Goal: Task Accomplishment & Management: Use online tool/utility

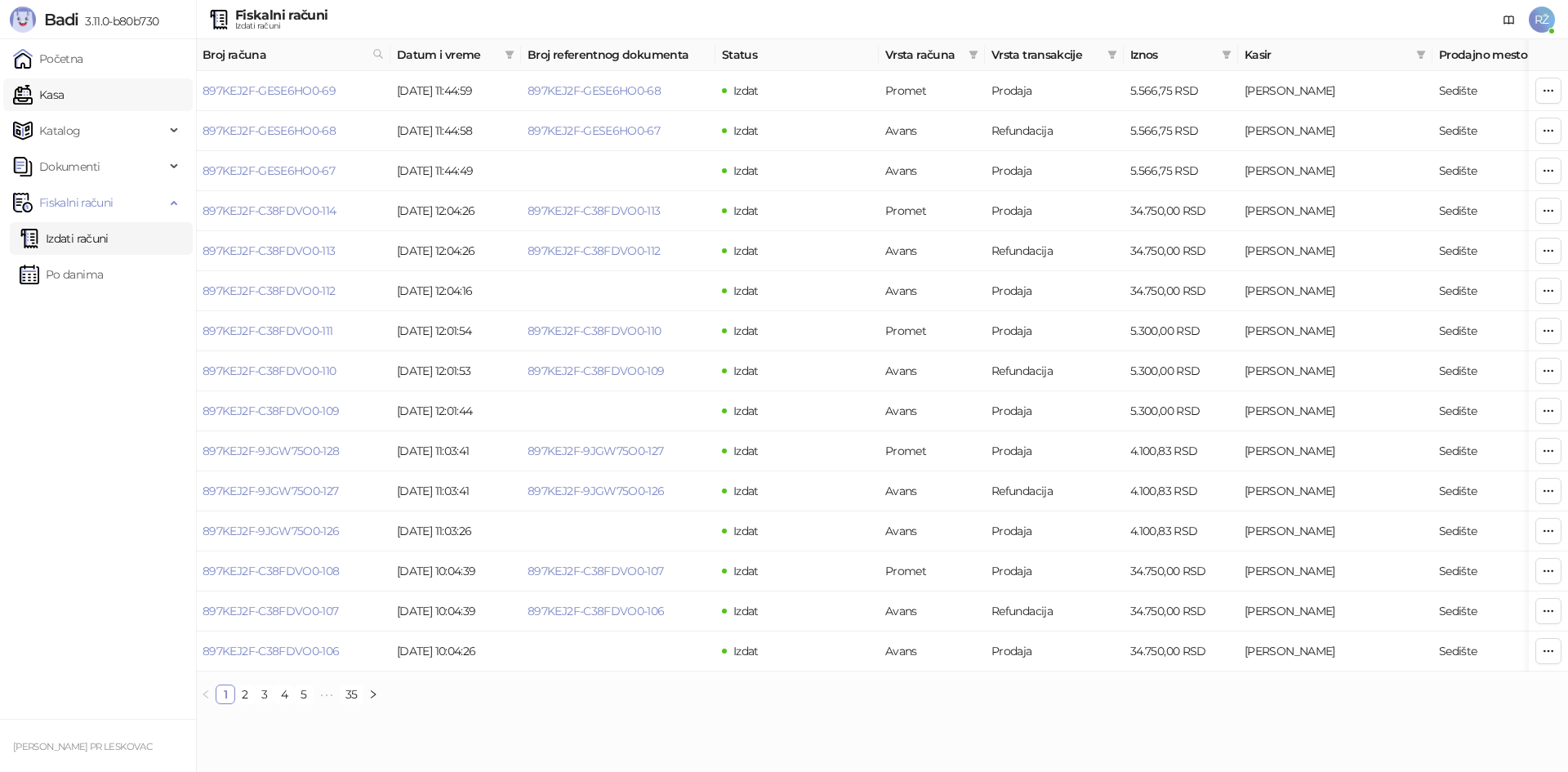
click at [64, 105] on link "Kasa" at bounding box center [39, 94] width 51 height 33
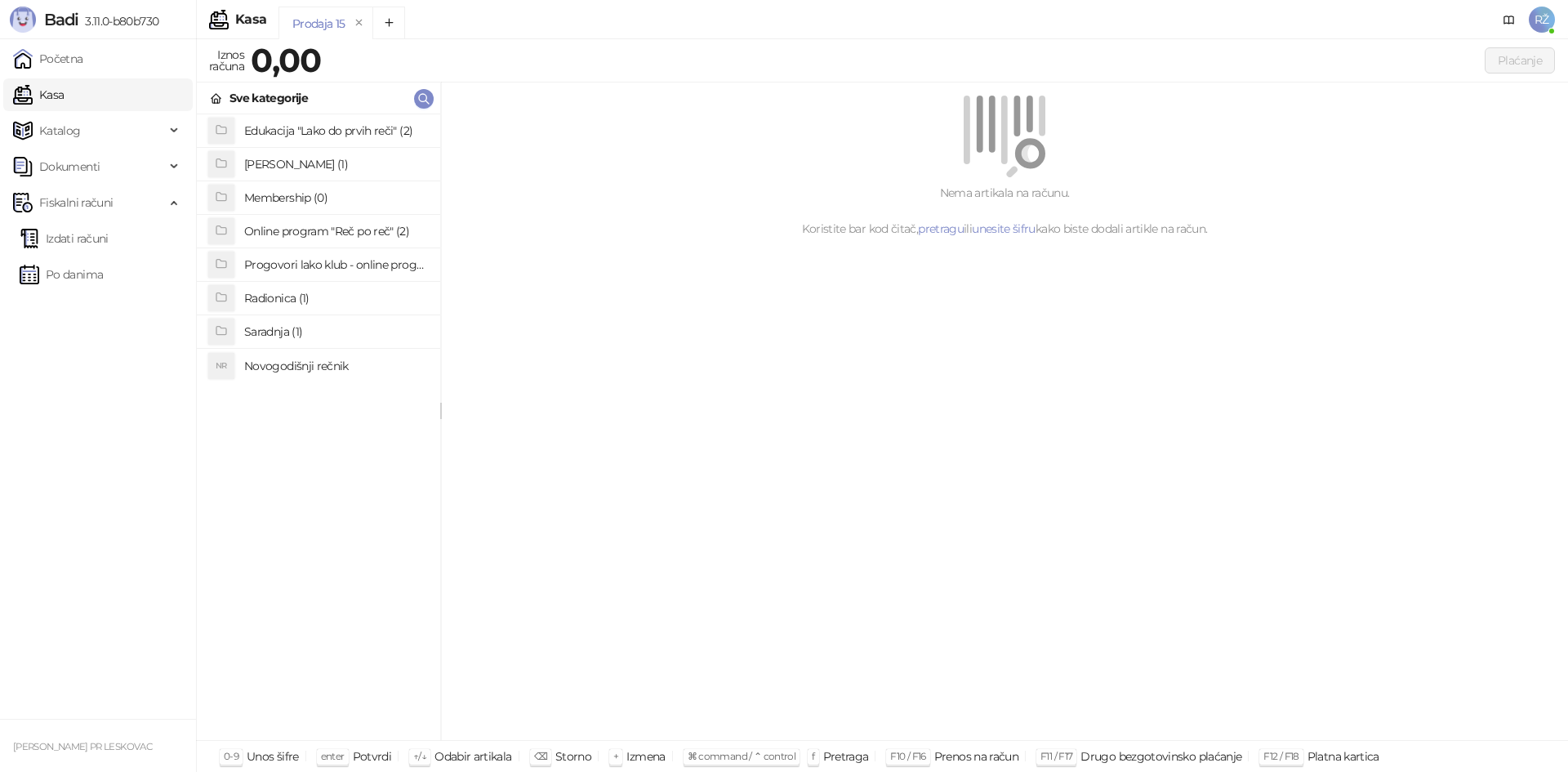
click at [330, 228] on h4 "Online program "Reč po reč" (2)" at bounding box center [335, 232] width 183 height 26
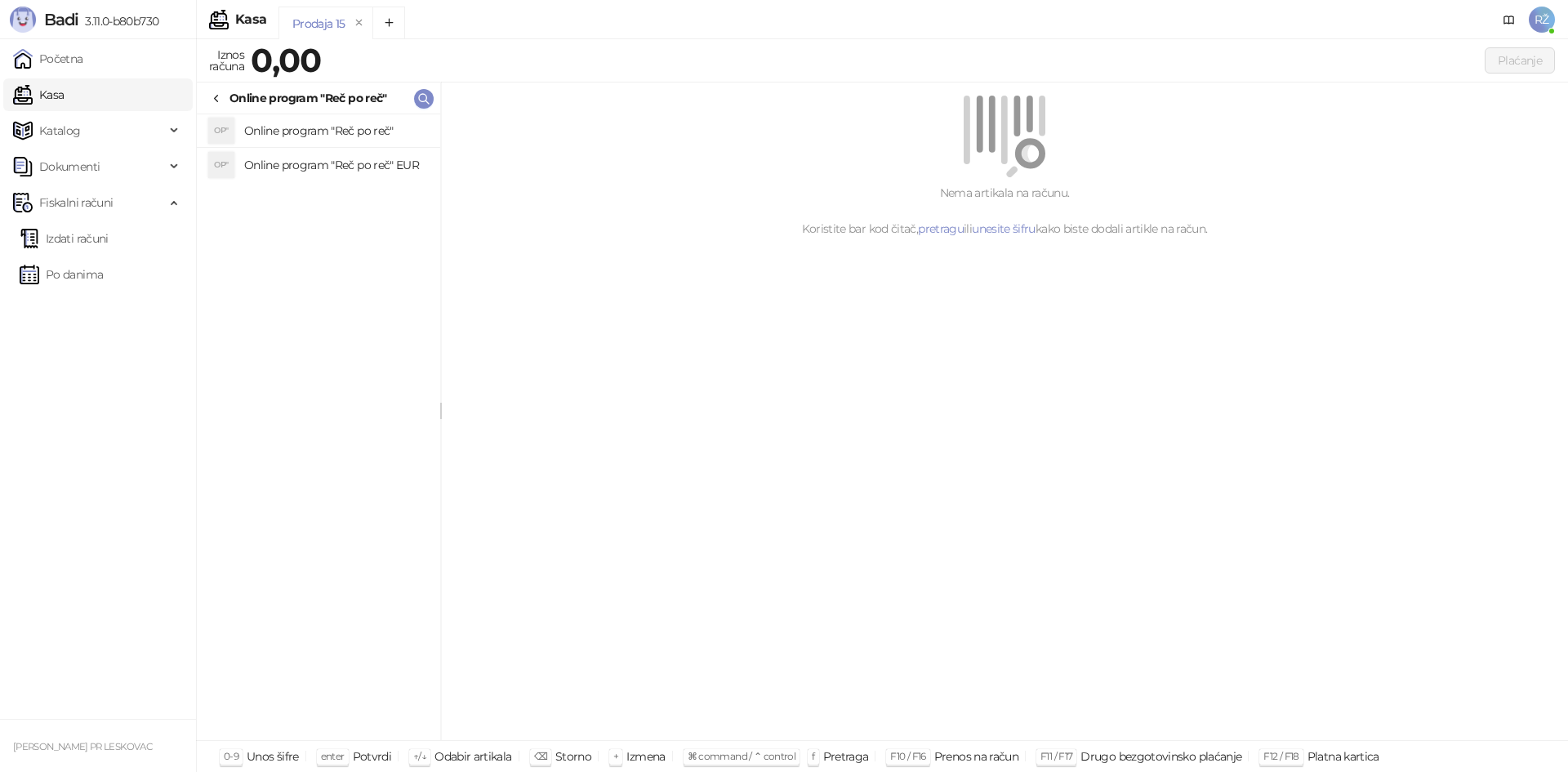
click at [340, 133] on h4 "Online program "Reč po reč"" at bounding box center [335, 131] width 183 height 26
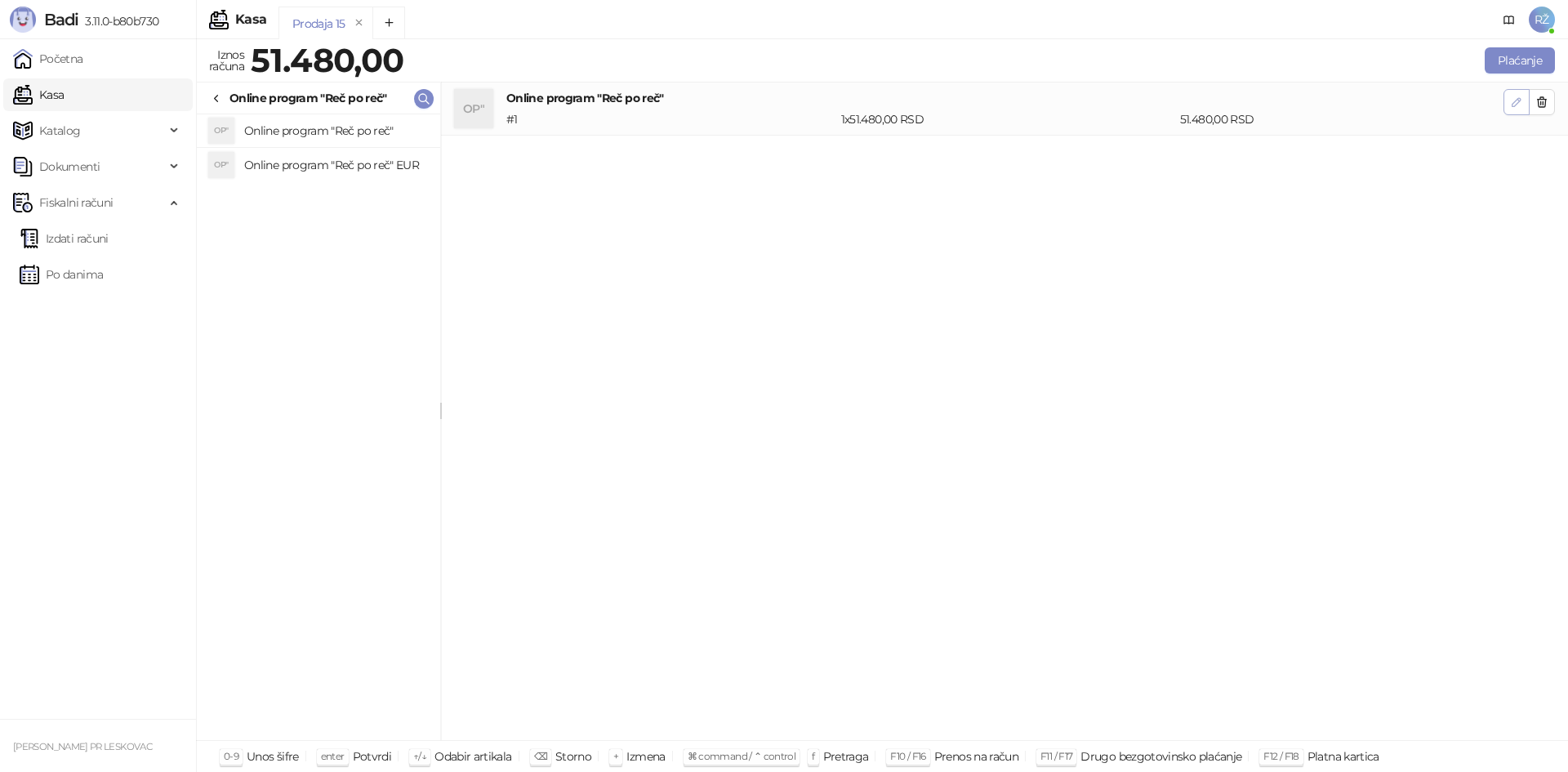
click at [1512, 107] on icon "button" at bounding box center [1516, 103] width 13 height 13
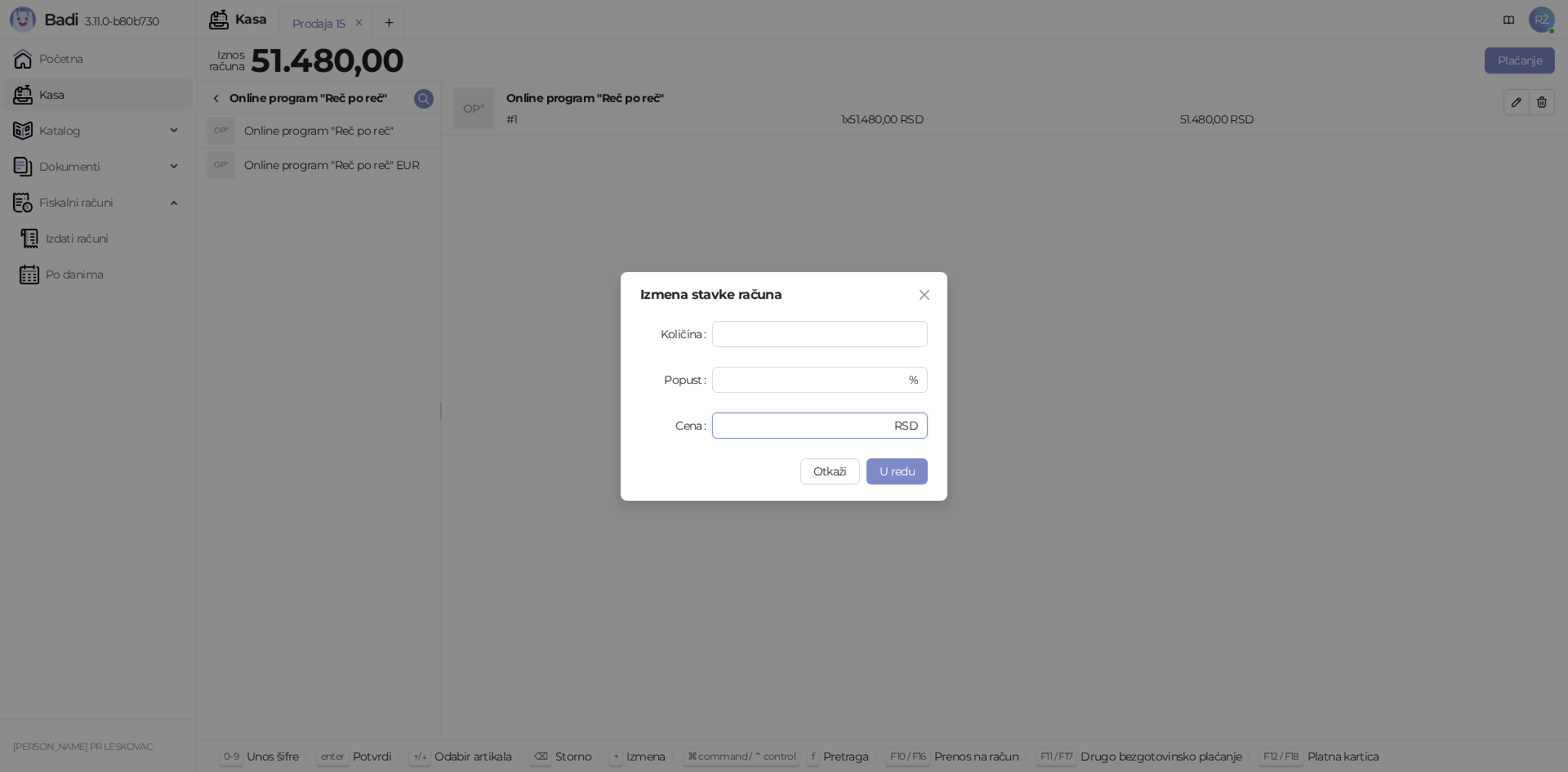
drag, startPoint x: 784, startPoint y: 425, endPoint x: 670, endPoint y: 425, distance: 114.0
click at [673, 425] on div "Cena ***** RSD" at bounding box center [783, 426] width 287 height 26
type input "*****"
click at [906, 472] on span "U redu" at bounding box center [897, 472] width 35 height 15
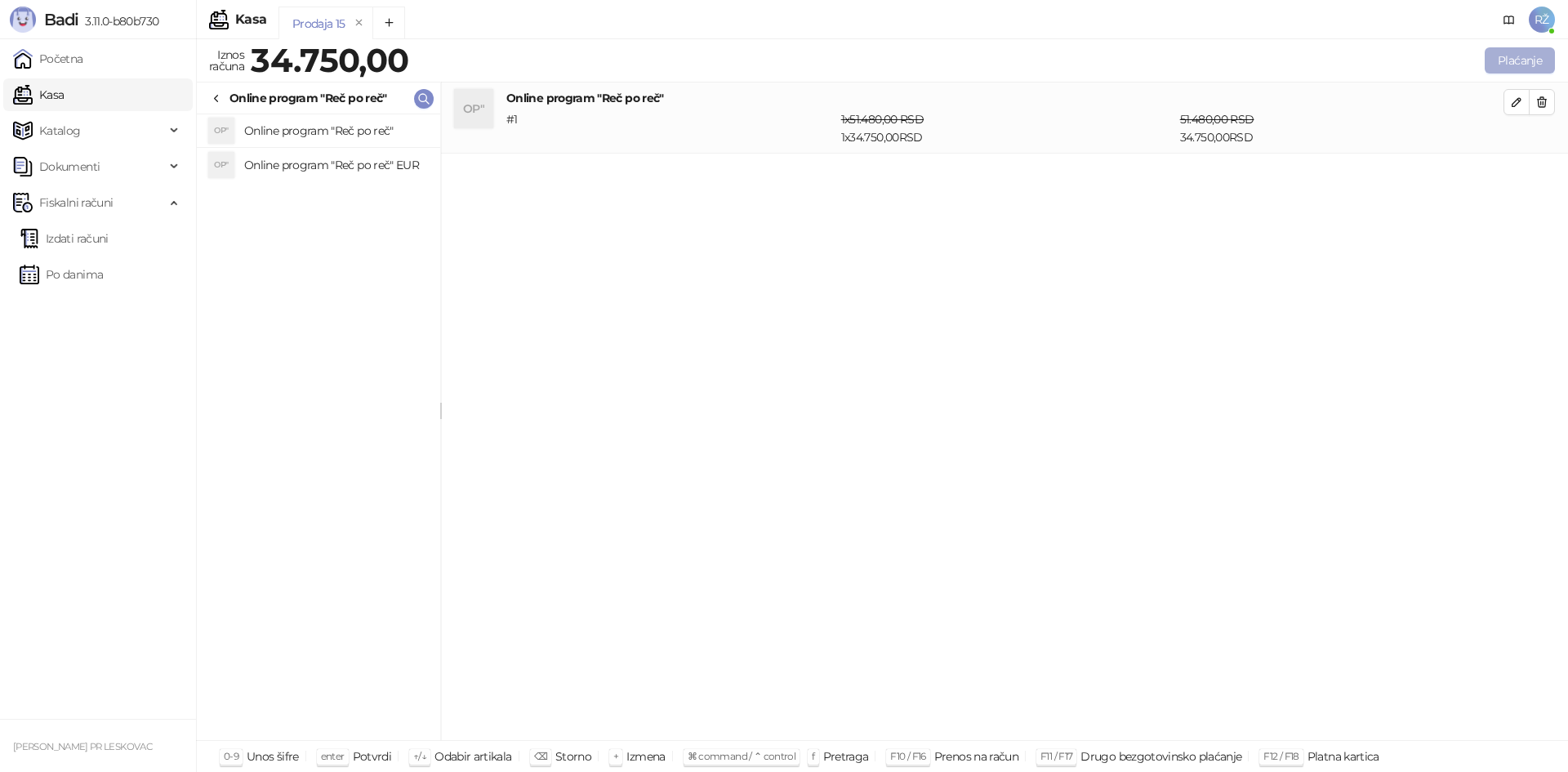
click at [1503, 69] on button "Plaćanje" at bounding box center [1520, 60] width 71 height 26
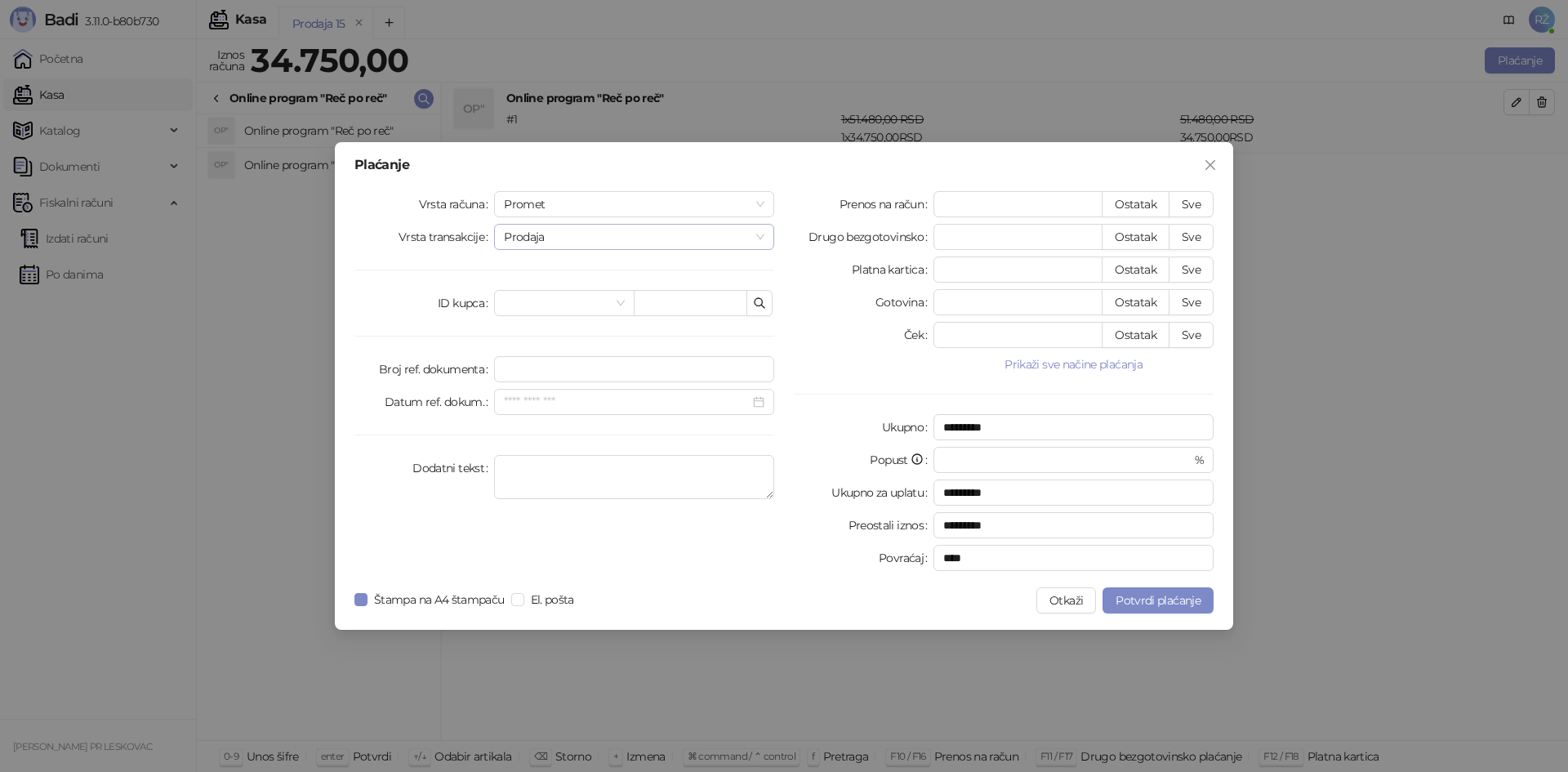
click at [759, 232] on span "Prodaja" at bounding box center [633, 237] width 261 height 24
click at [768, 197] on div "Promet" at bounding box center [634, 204] width 280 height 26
click at [705, 302] on div "Avans" at bounding box center [633, 315] width 274 height 26
click at [767, 299] on div at bounding box center [634, 302] width 280 height 26
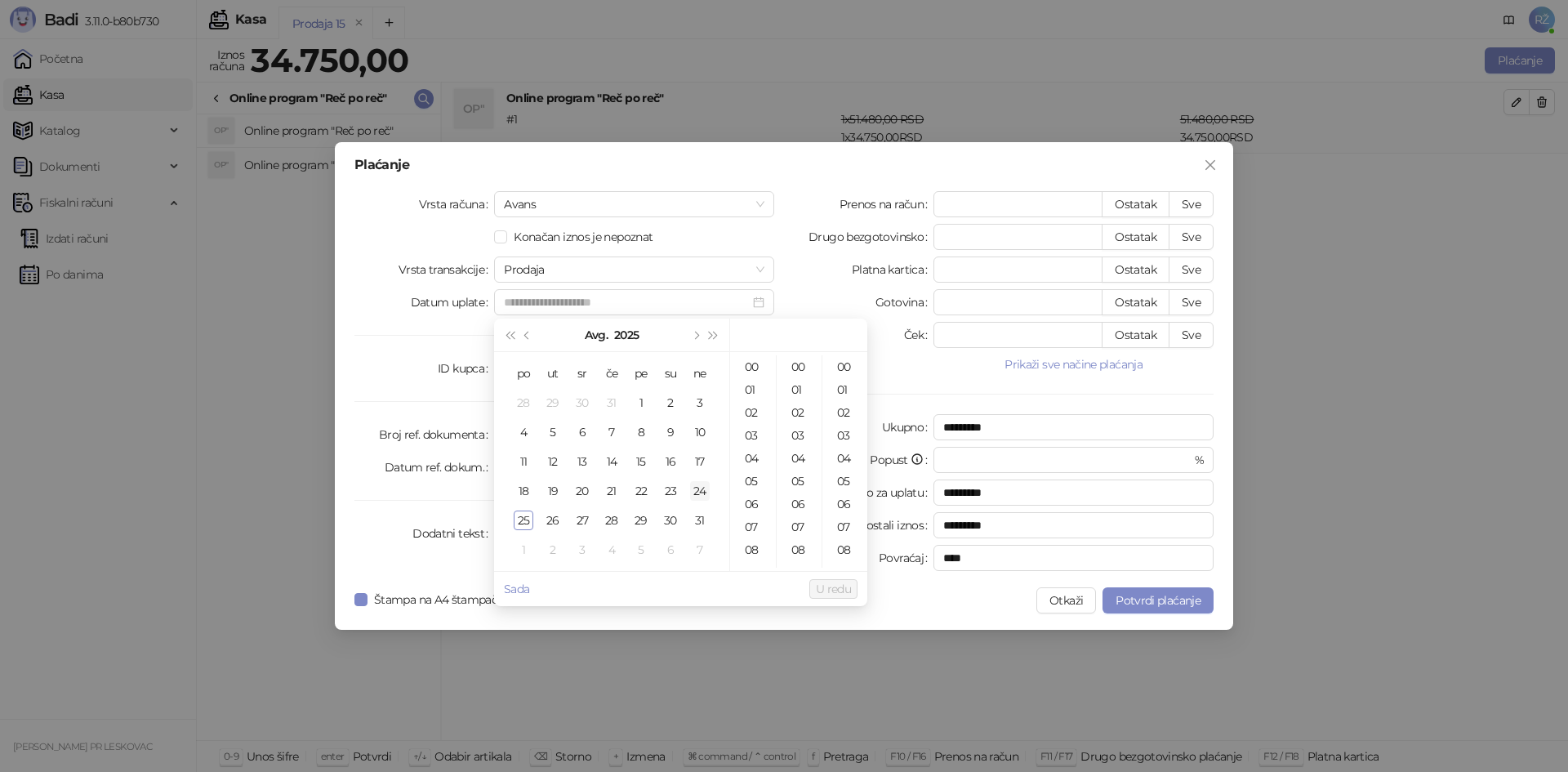
click at [697, 491] on div "24" at bounding box center [699, 491] width 20 height 20
type input "**********"
click at [832, 590] on span "U redu" at bounding box center [833, 589] width 35 height 15
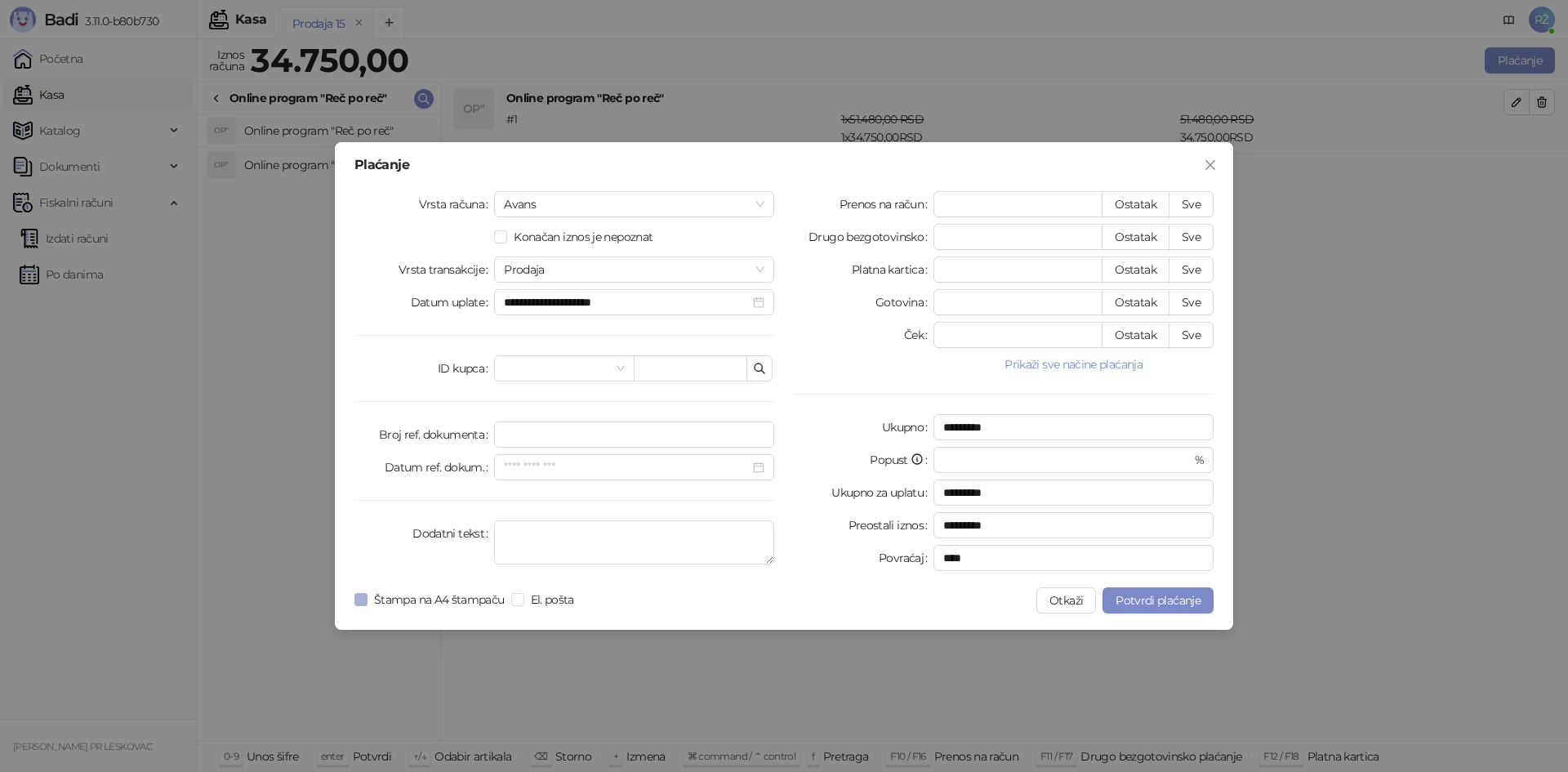
click at [392, 603] on span "Štampa na A4 štampaču" at bounding box center [439, 599] width 144 height 18
click at [1192, 197] on button "Sve" at bounding box center [1192, 204] width 45 height 26
type input "*****"
type input "****"
click at [1160, 603] on span "Potvrdi plaćanje" at bounding box center [1158, 601] width 85 height 15
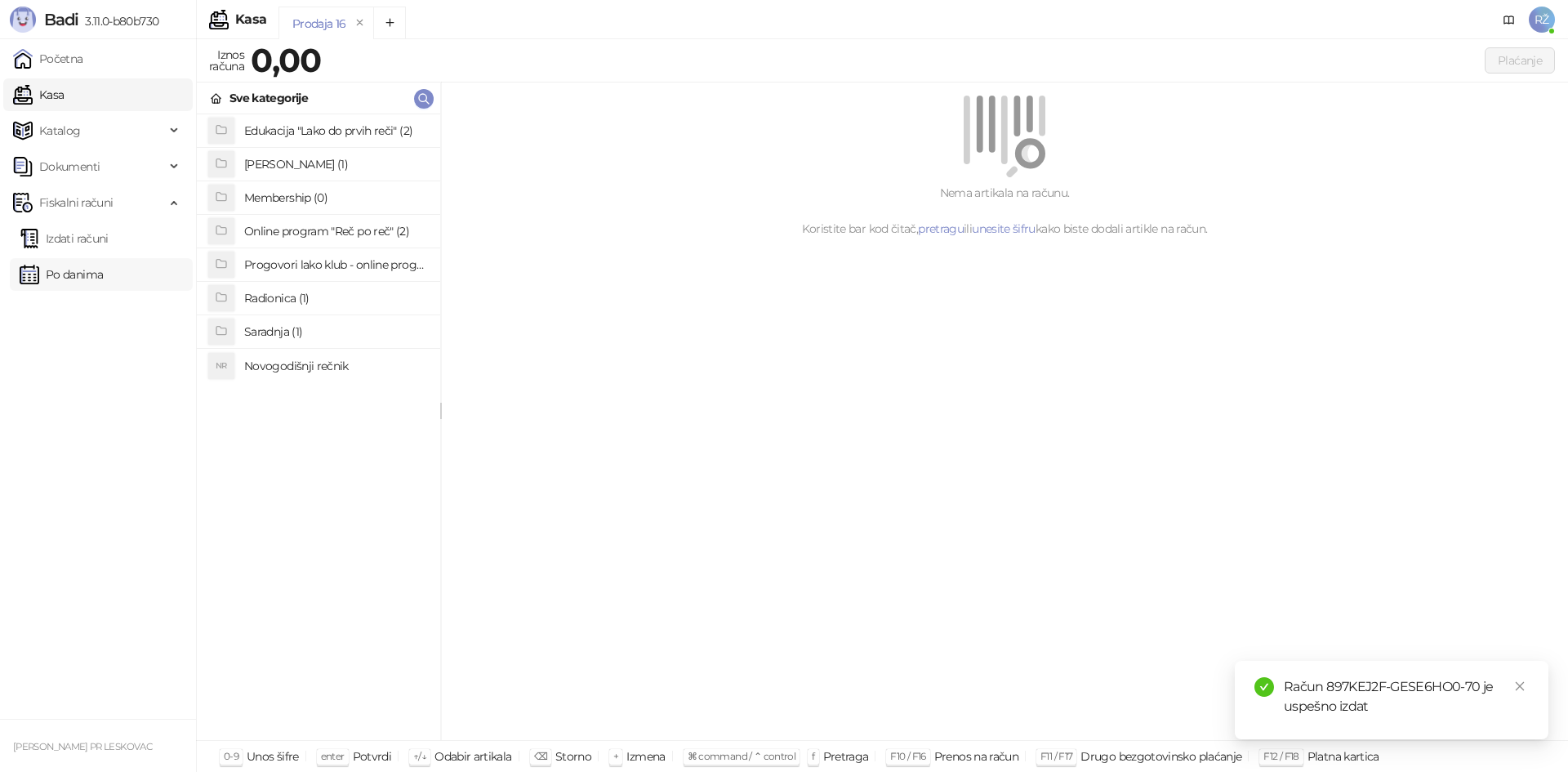
click at [90, 282] on link "Po danima" at bounding box center [61, 274] width 84 height 33
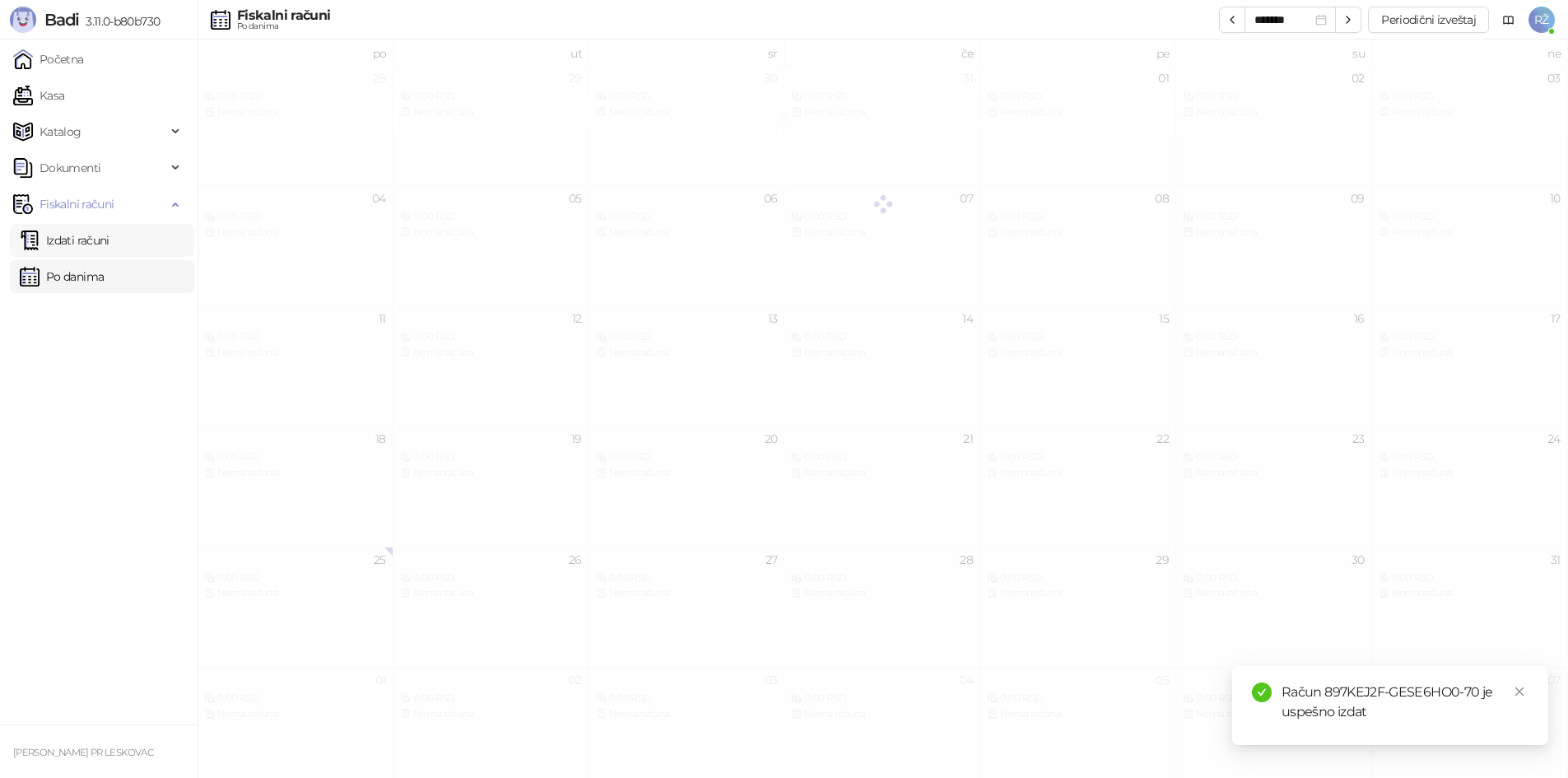
click at [90, 252] on link "Izdati računi" at bounding box center [65, 240] width 90 height 33
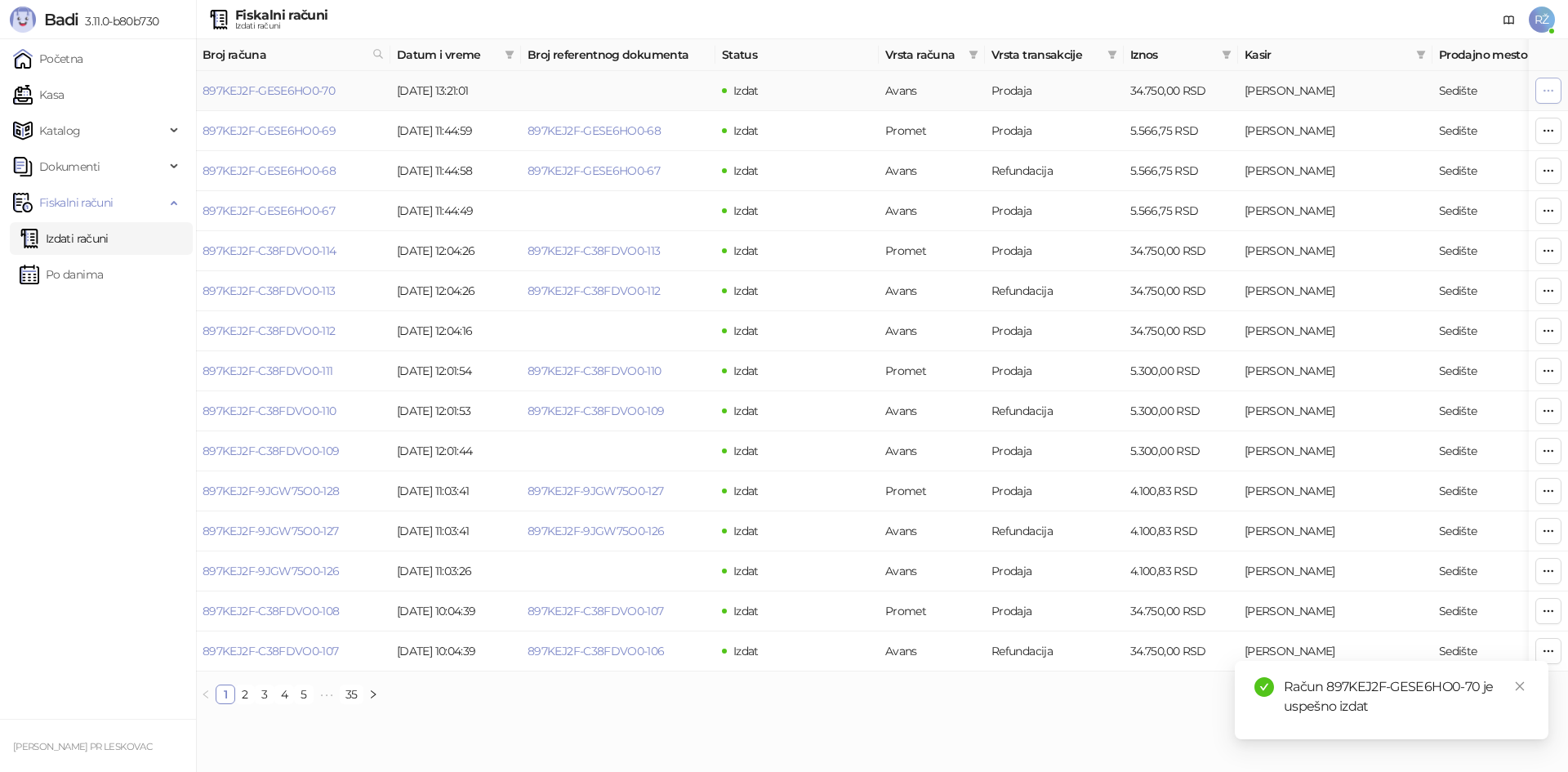
click at [1548, 93] on icon "button" at bounding box center [1548, 90] width 13 height 13
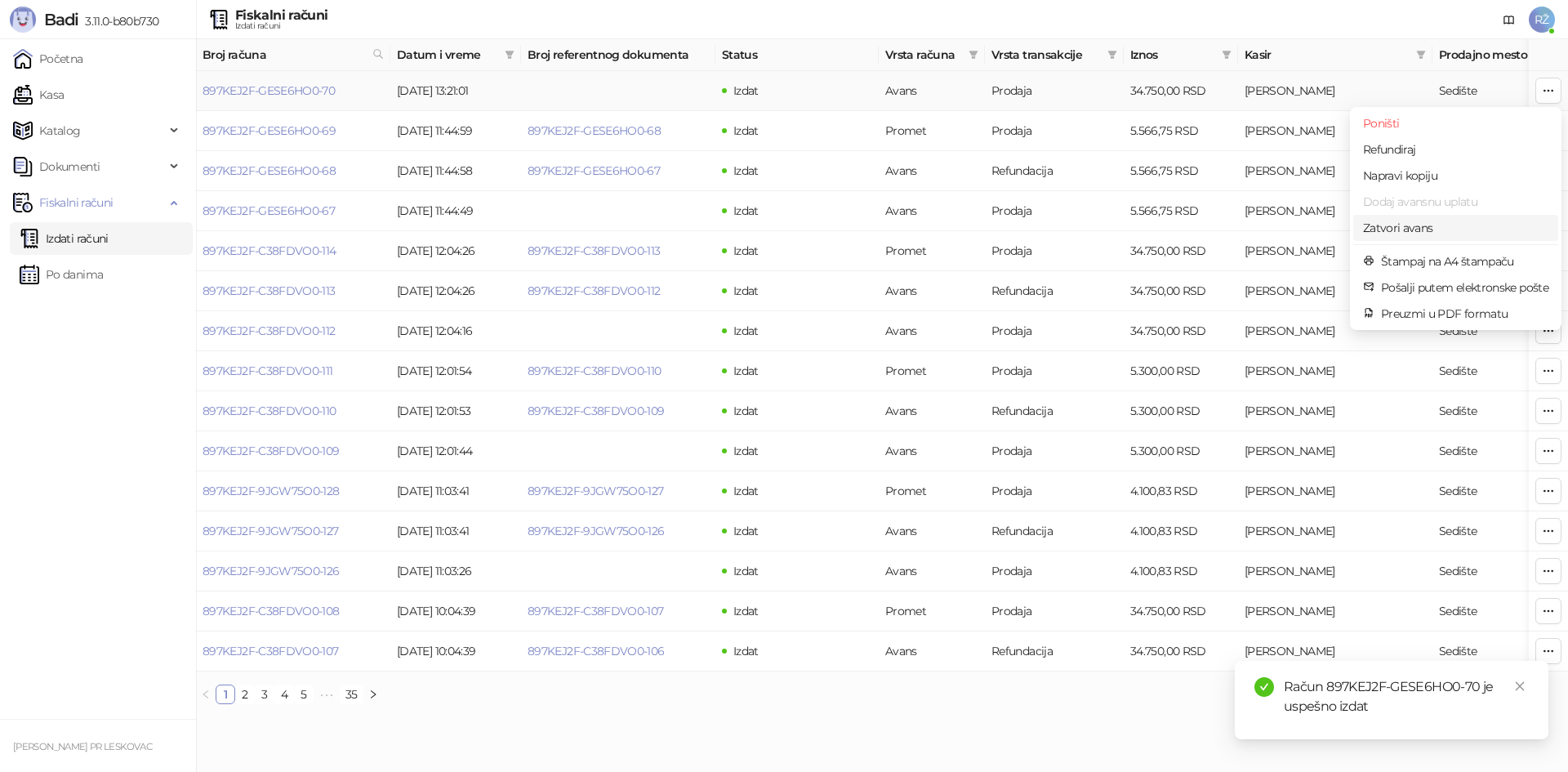
click at [1466, 227] on span "Zatvori avans" at bounding box center [1455, 228] width 185 height 18
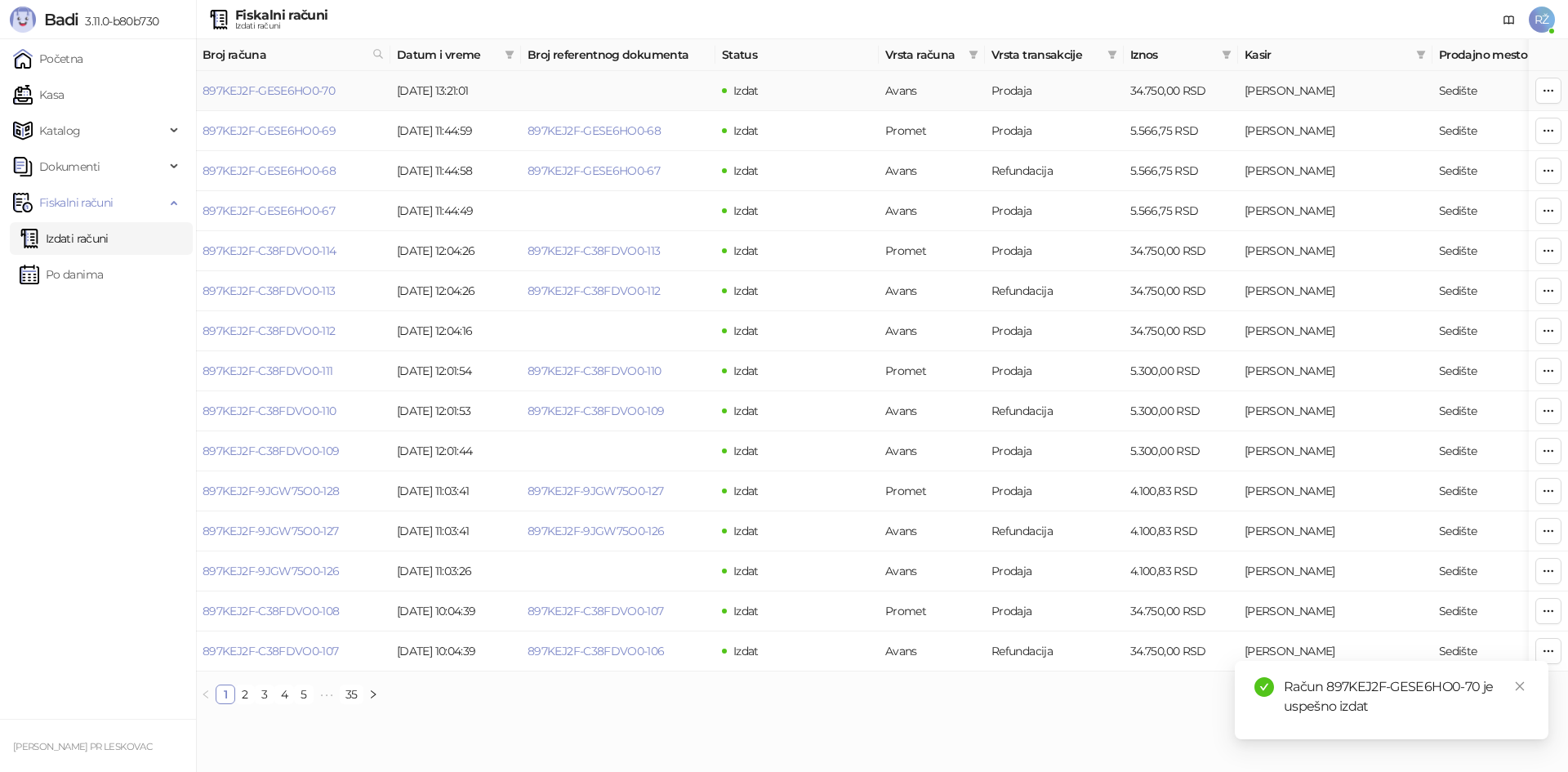
type input "**********"
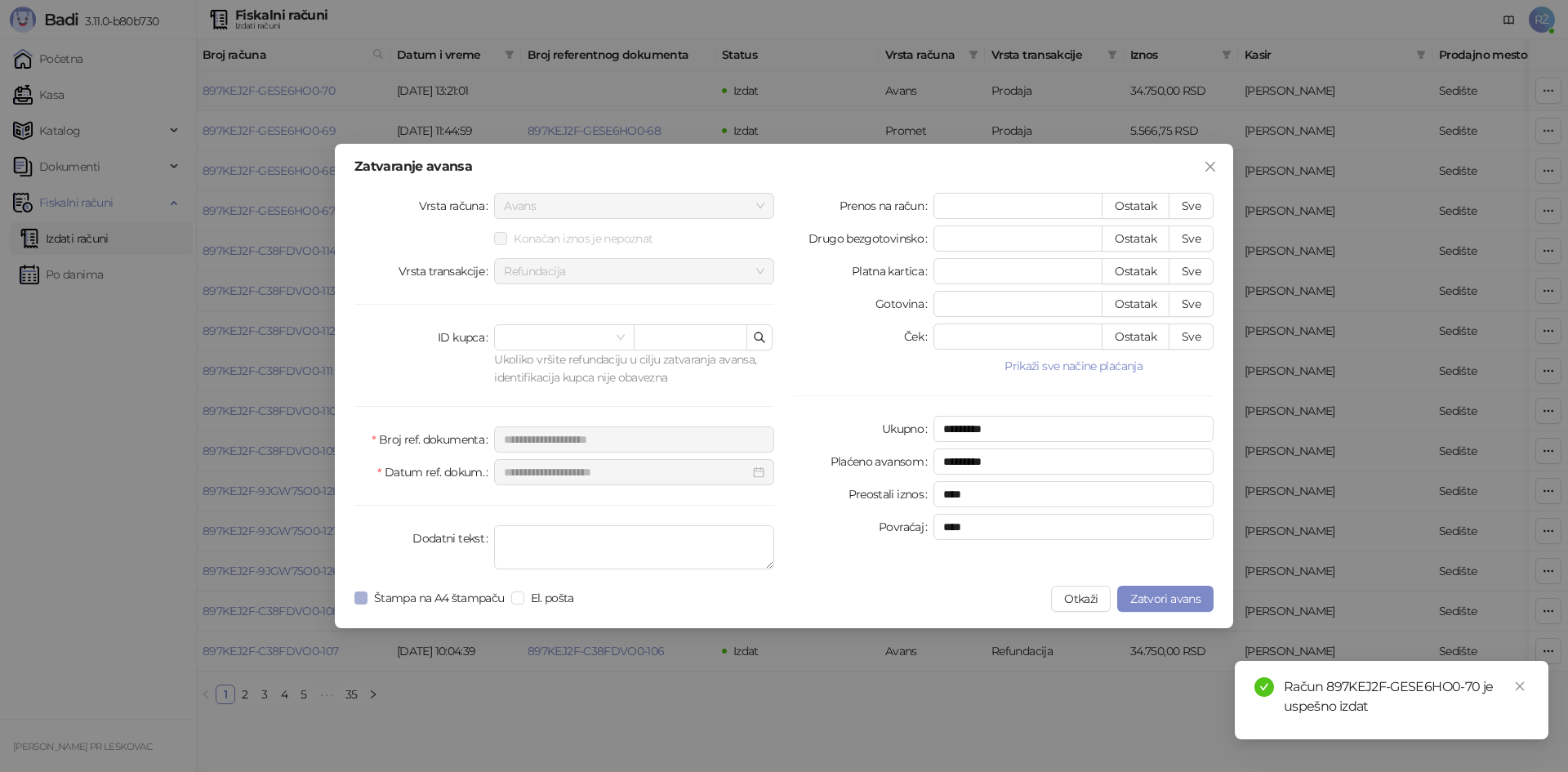
click at [425, 594] on span "Štampa na A4 štampaču" at bounding box center [439, 598] width 144 height 18
click at [1183, 593] on span "Zatvori avans" at bounding box center [1165, 599] width 71 height 15
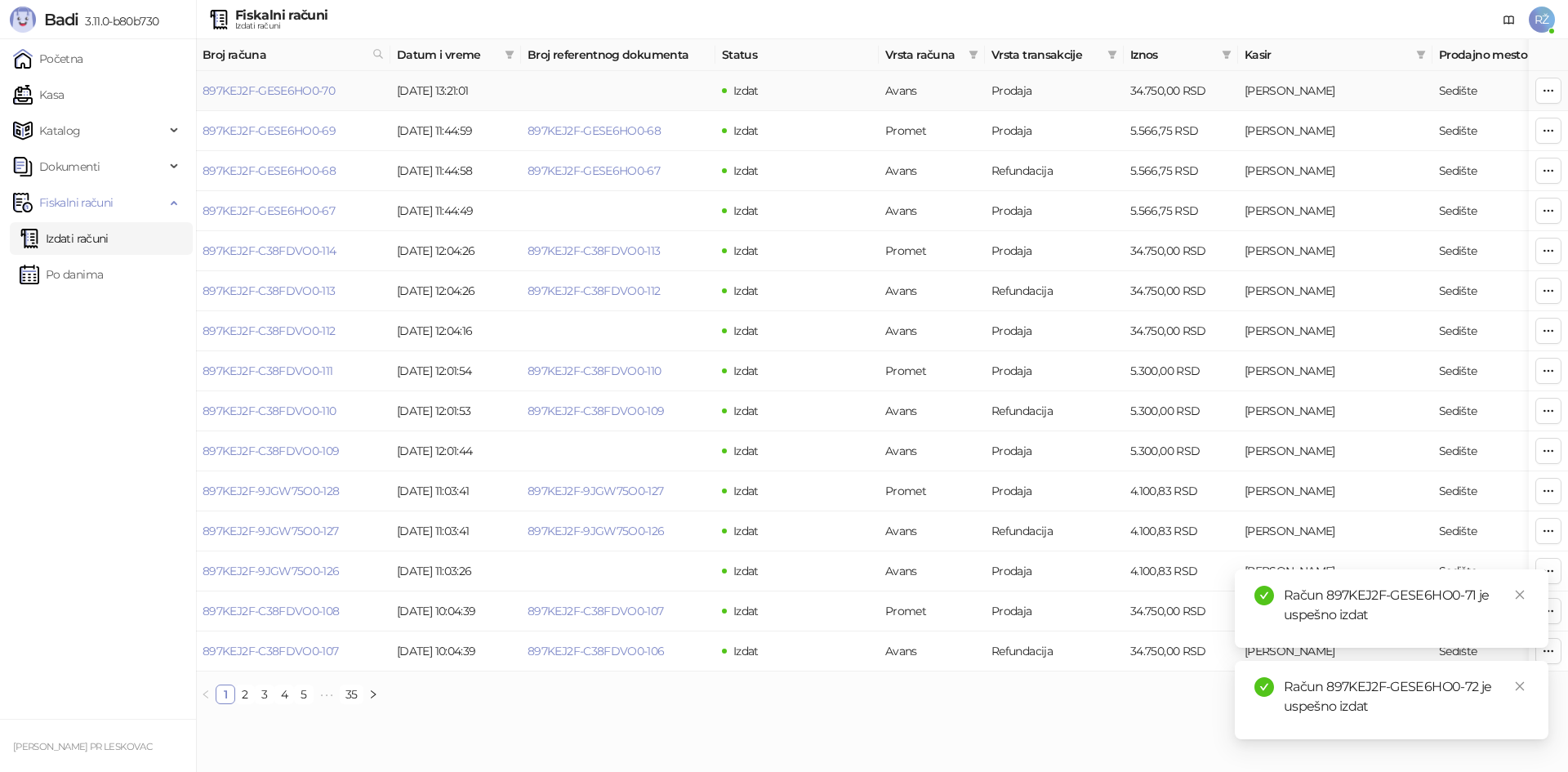
click at [1554, 96] on icon "button" at bounding box center [1548, 90] width 13 height 13
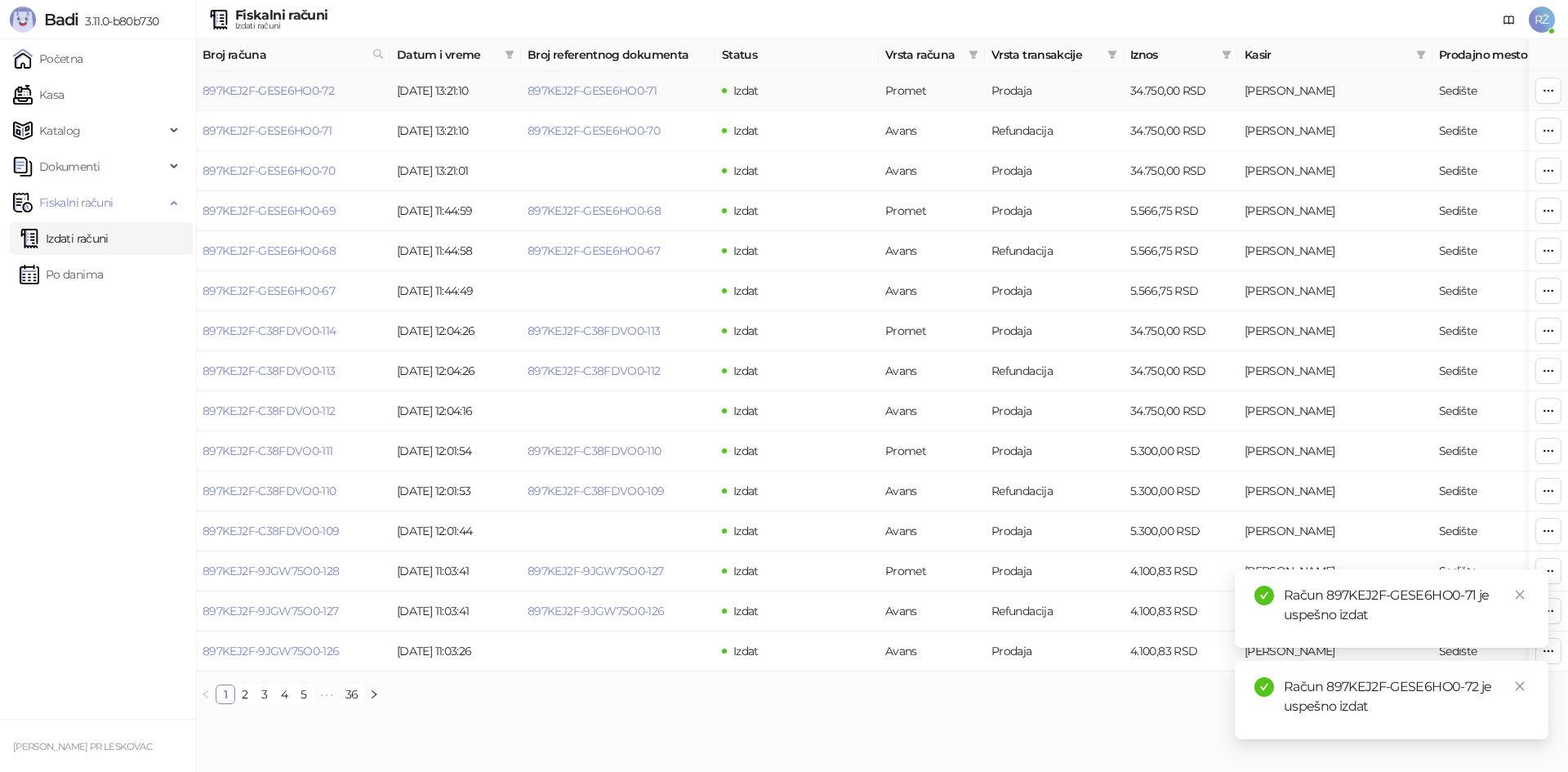
click at [1549, 94] on icon "button" at bounding box center [1548, 90] width 13 height 13
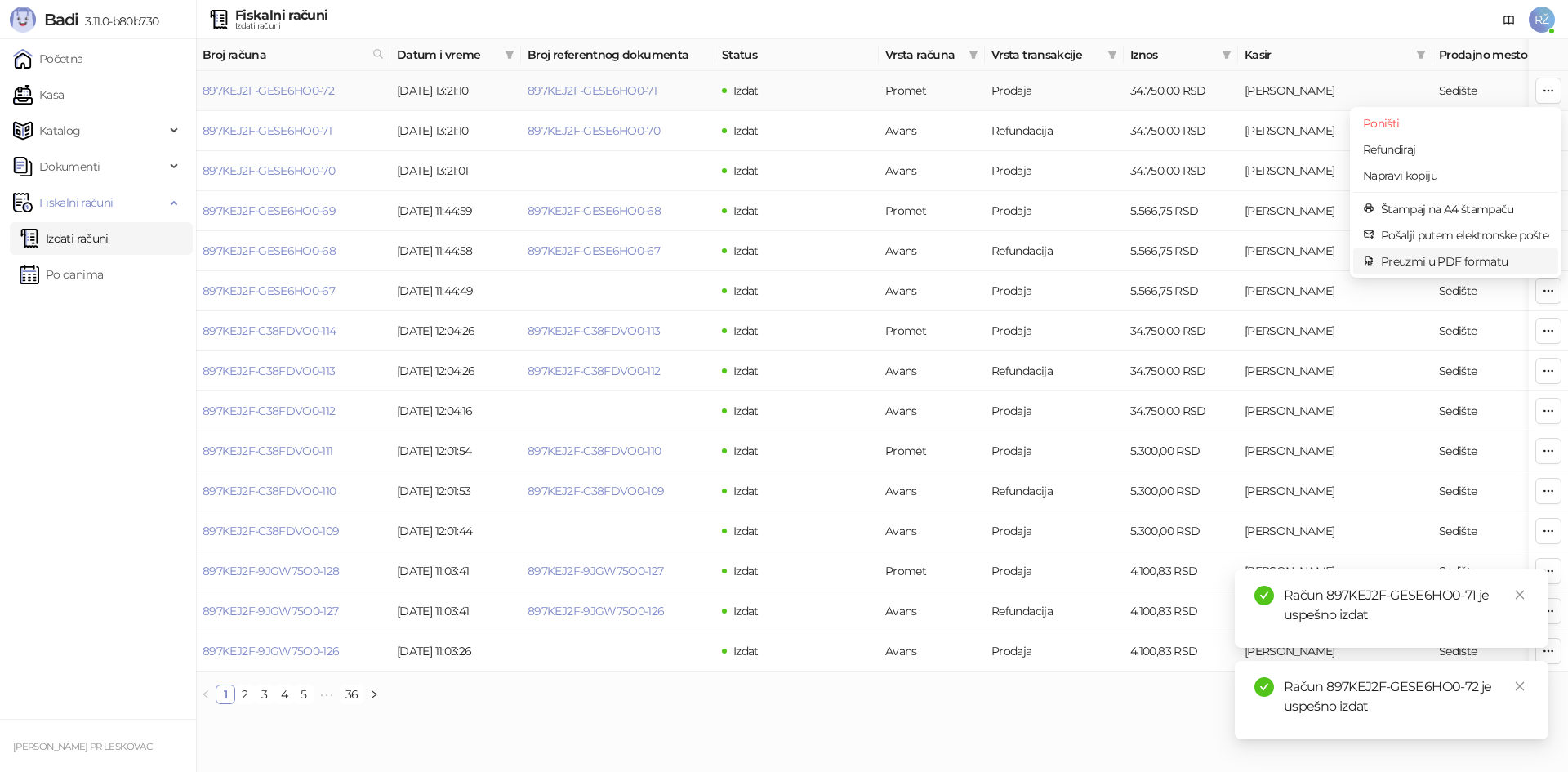
click at [1464, 265] on span "Preuzmi u PDF formatu" at bounding box center [1464, 261] width 168 height 18
